Goal: Transaction & Acquisition: Book appointment/travel/reservation

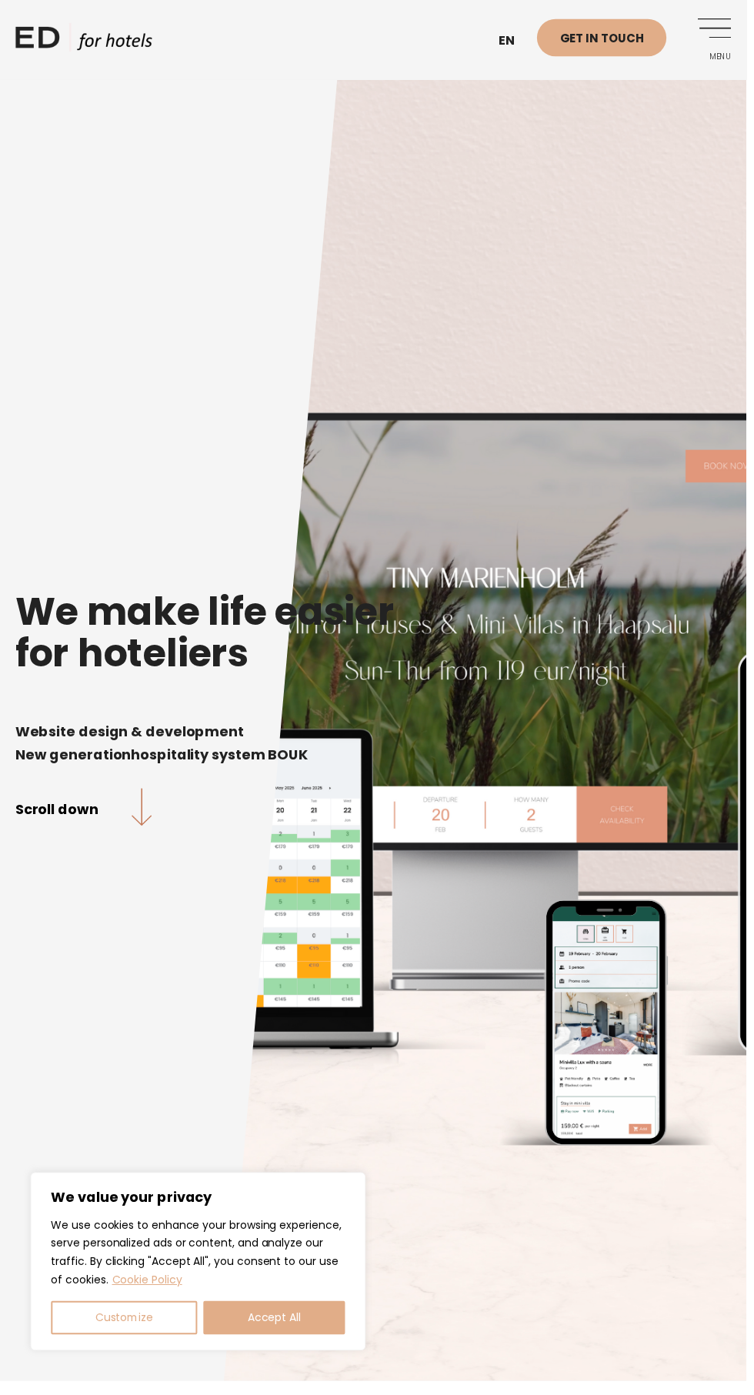
click at [77, 837] on link "Scroll down" at bounding box center [84, 816] width 138 height 41
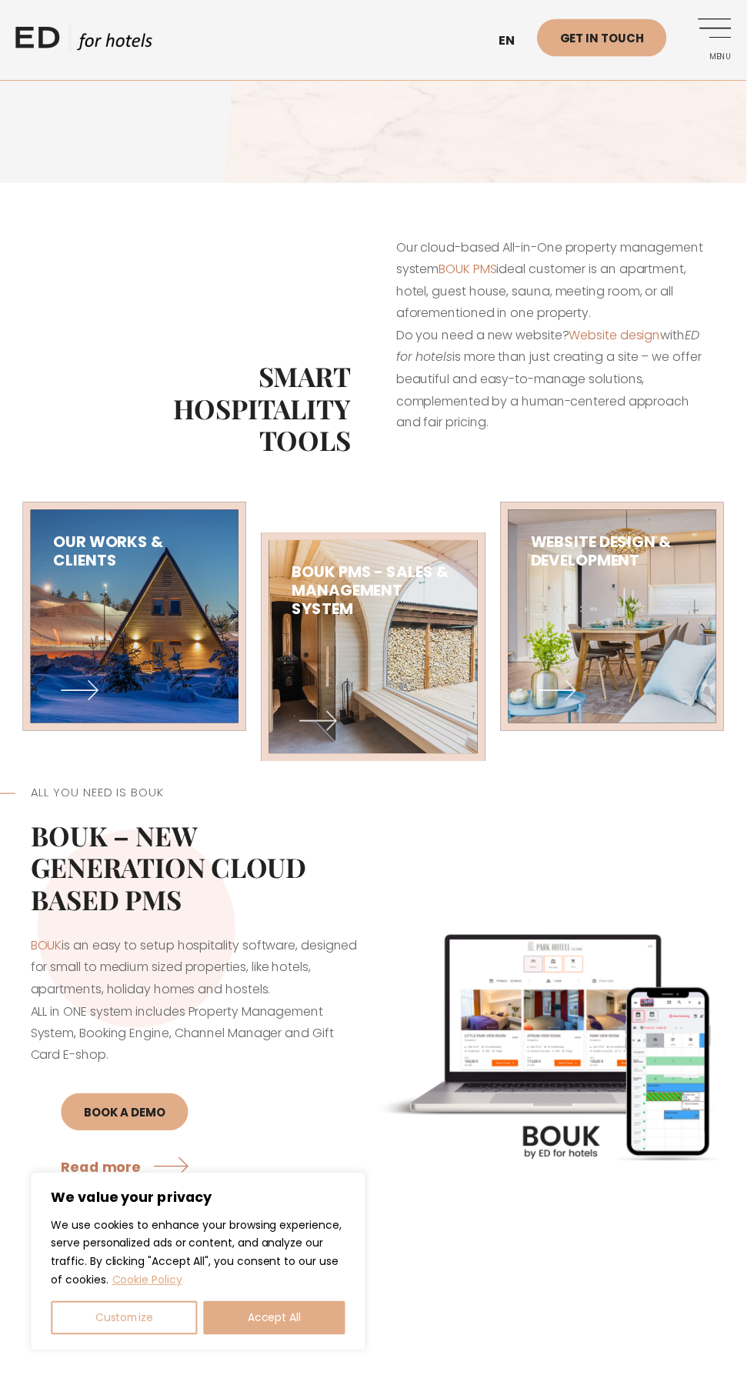
scroll to position [1234, 0]
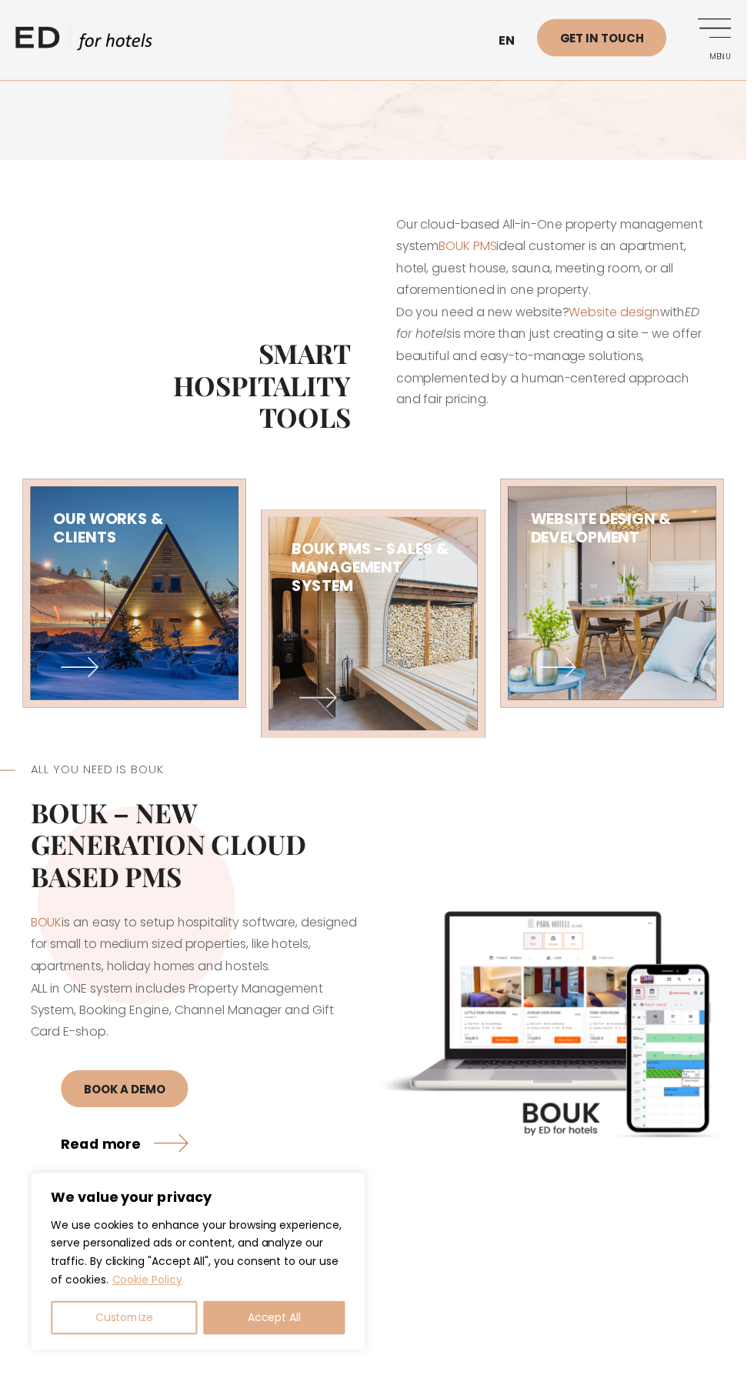
click at [135, 1175] on link "Read more" at bounding box center [129, 1154] width 135 height 41
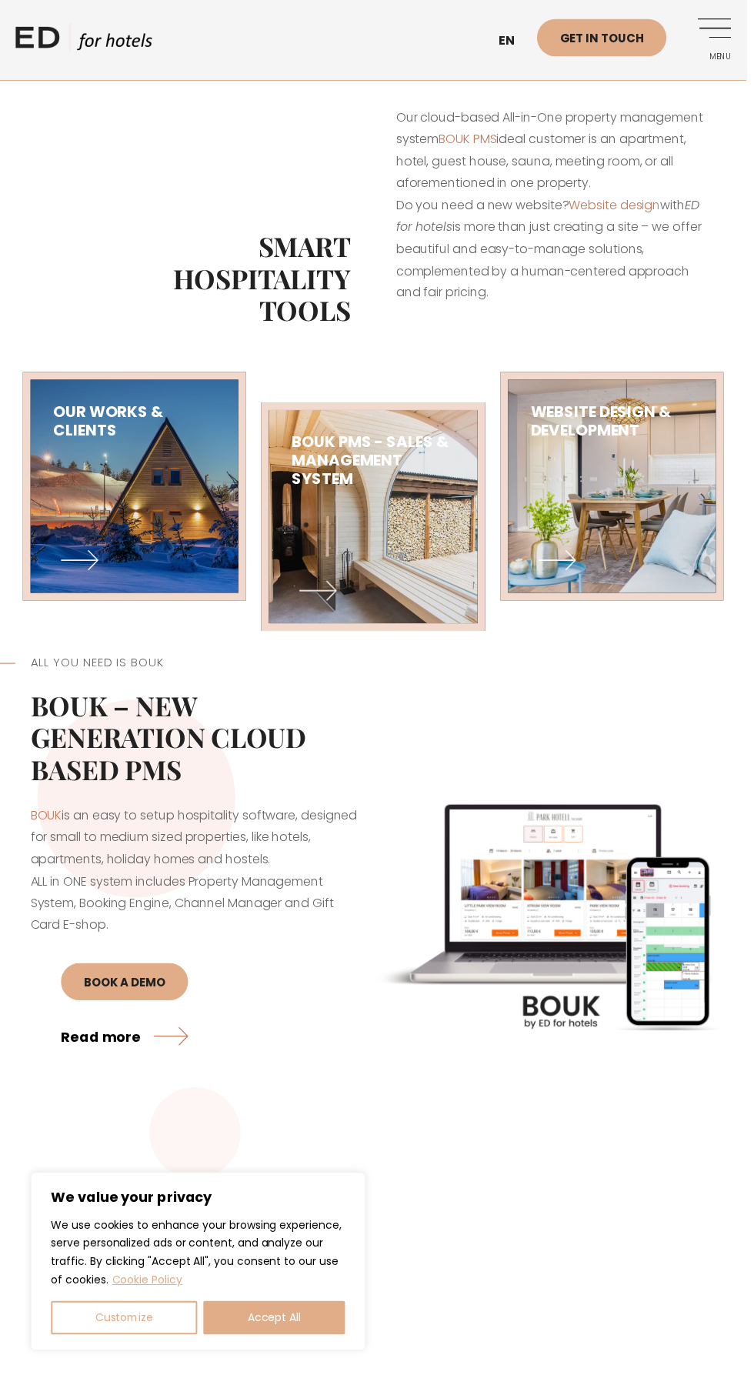
scroll to position [1352, 0]
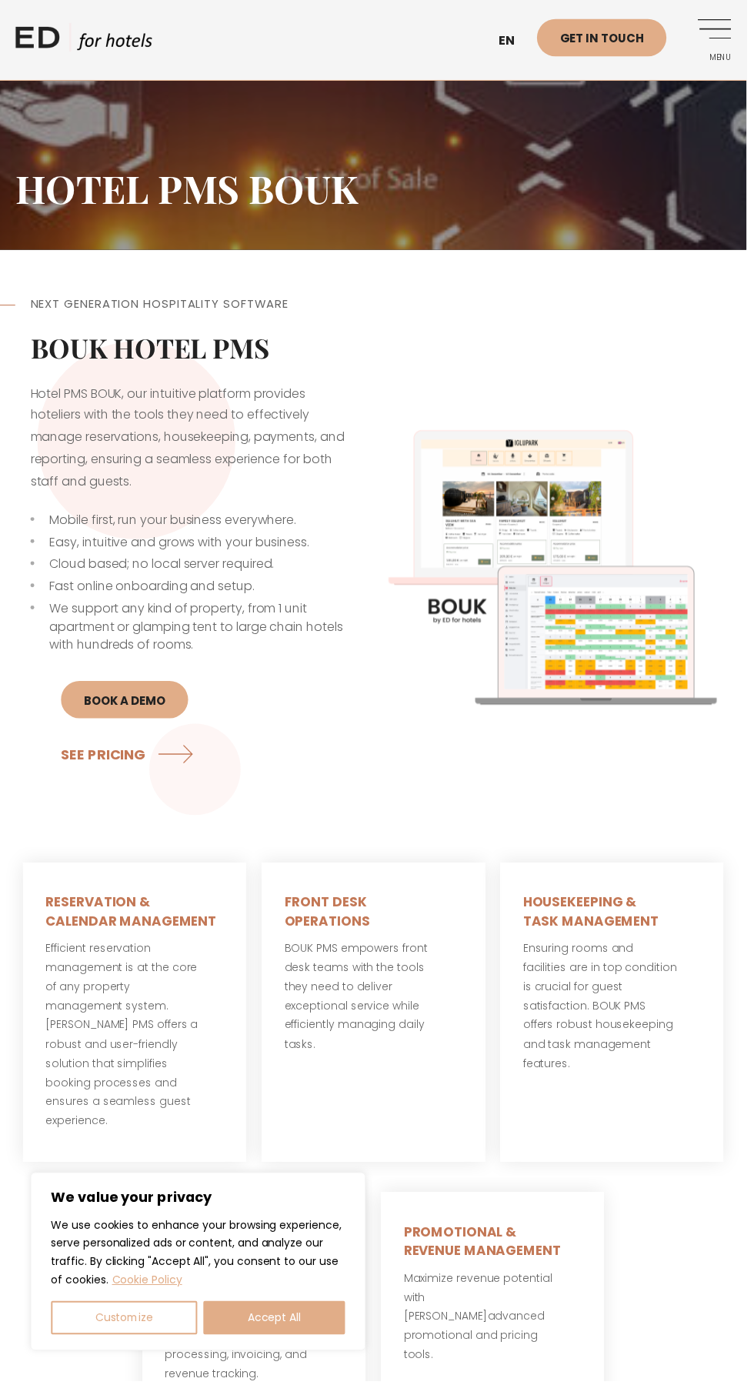
scroll to position [1164, 0]
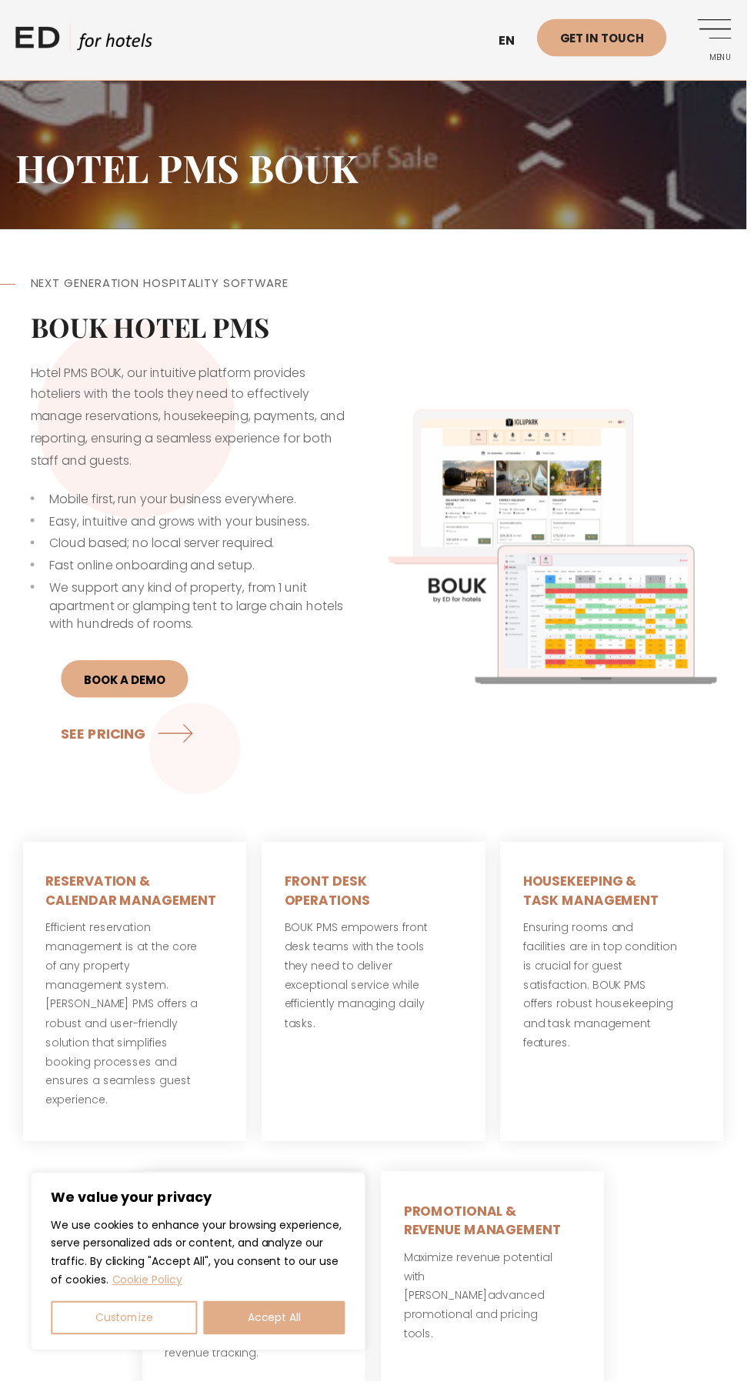
click at [143, 683] on link "BOOK A DEMO" at bounding box center [126, 686] width 129 height 38
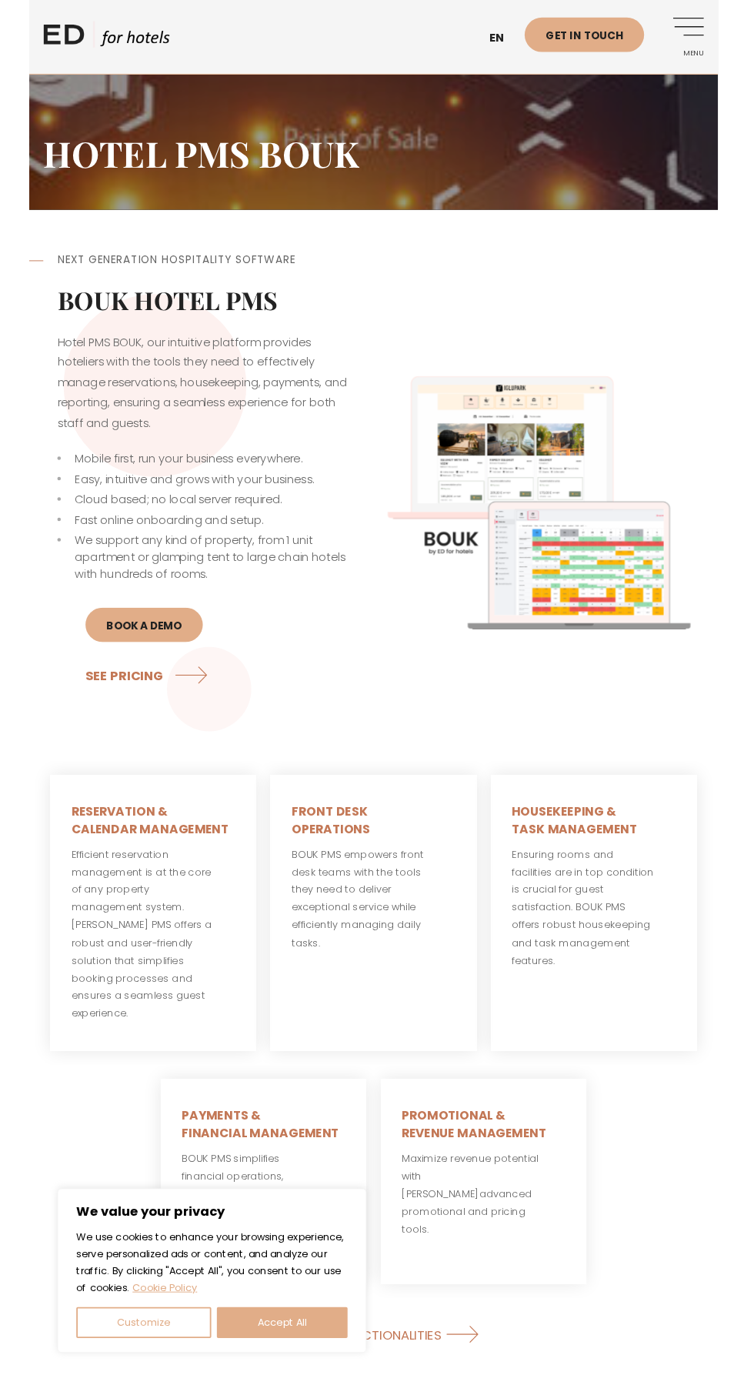
scroll to position [1401, 0]
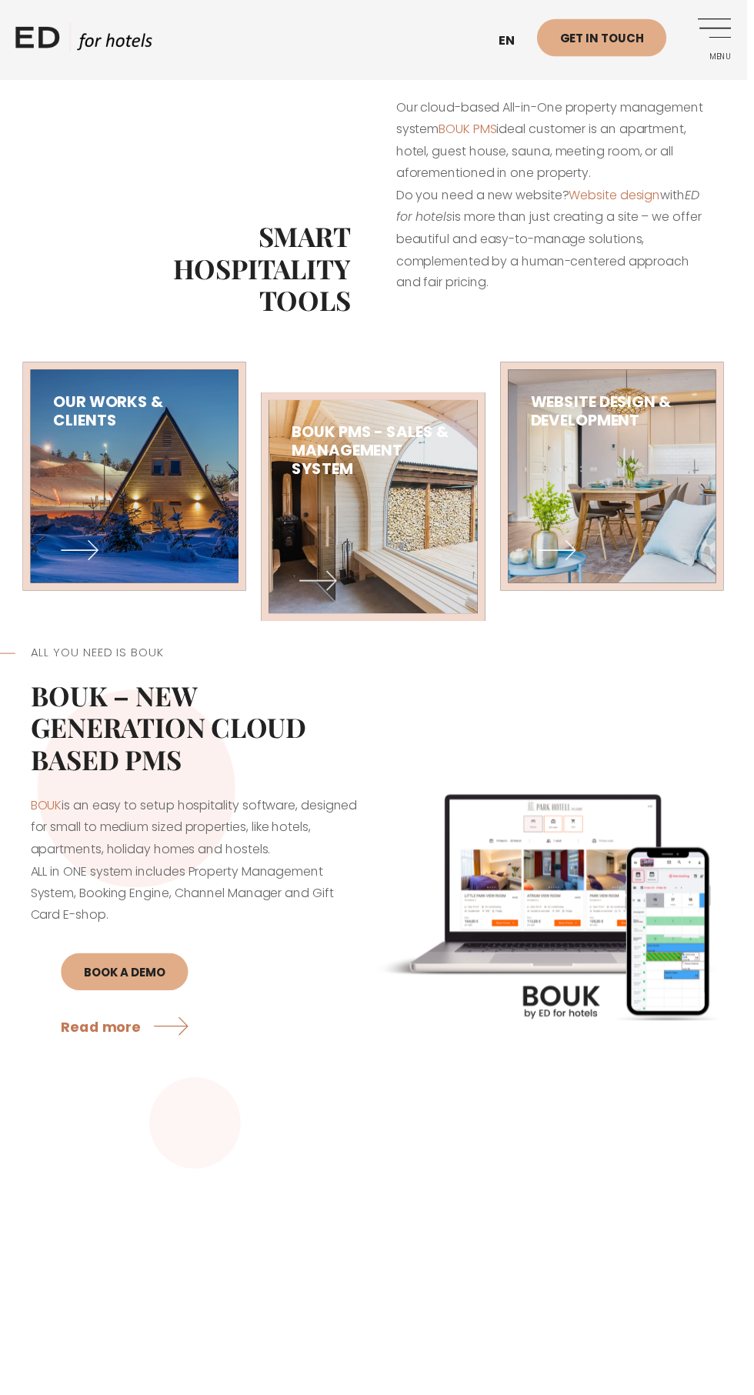
scroll to position [1352, 0]
